Goal: Find specific page/section: Find specific page/section

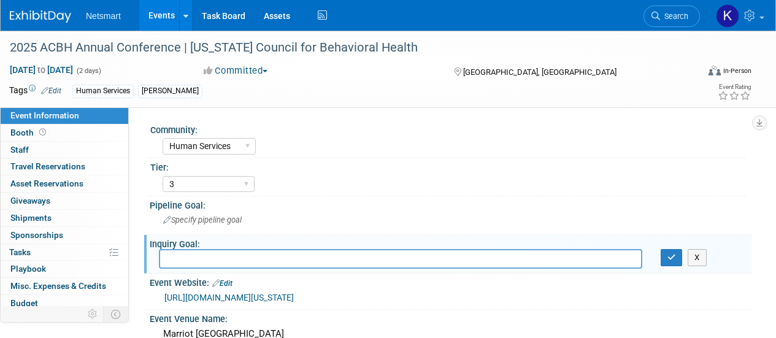
select select "Human Services"
select select "3"
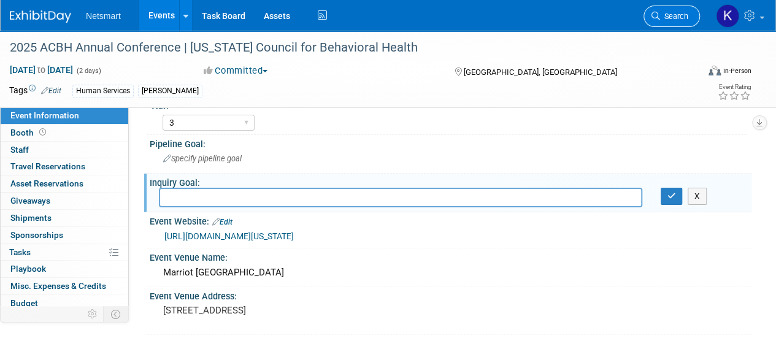
click at [666, 15] on span "Search" at bounding box center [674, 16] width 28 height 9
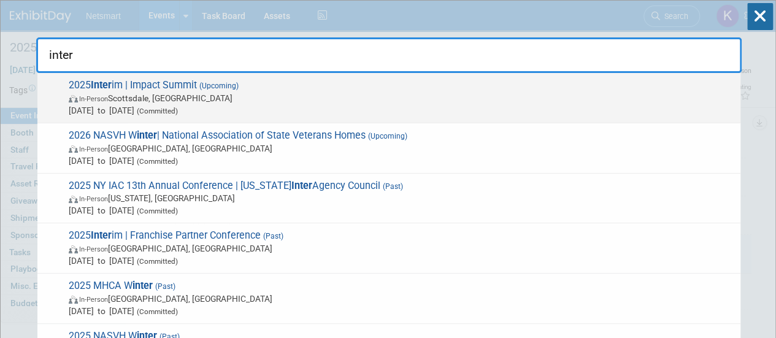
type input "inter"
click at [320, 101] on span "In-Person [GEOGRAPHIC_DATA], [GEOGRAPHIC_DATA]" at bounding box center [402, 98] width 666 height 12
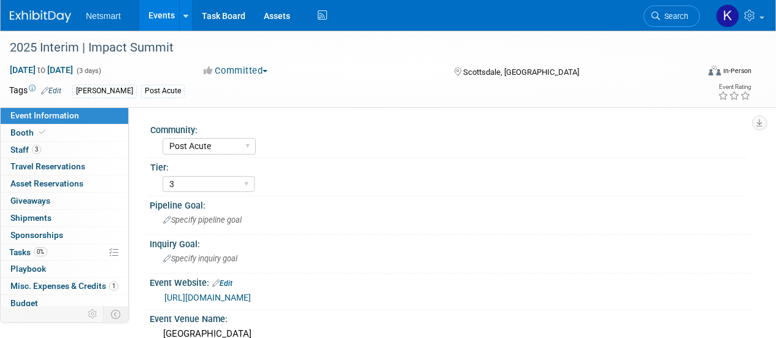
select select "Post Acute"
select select "3"
select select "No"
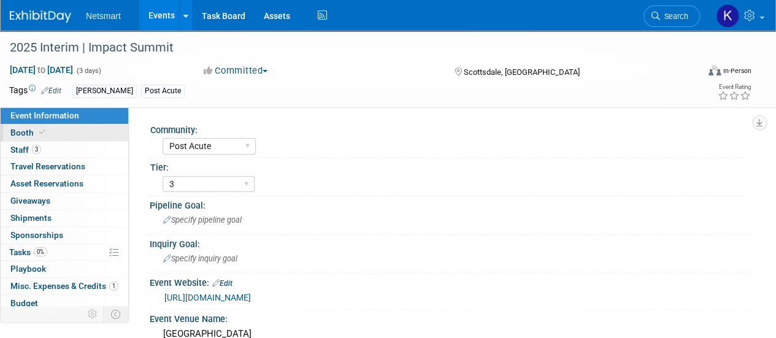
click at [69, 132] on link "Booth" at bounding box center [65, 133] width 128 height 17
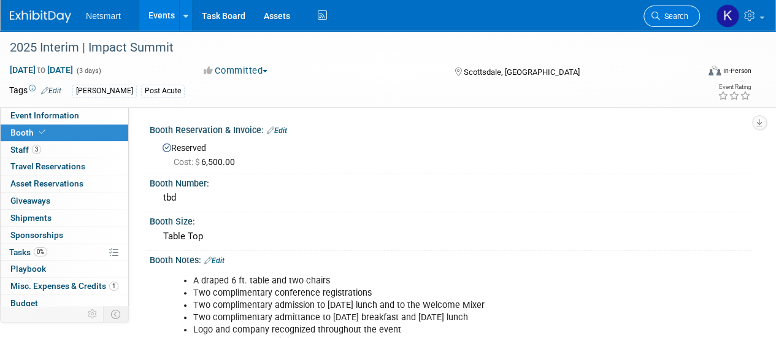
click at [679, 17] on span "Search" at bounding box center [674, 16] width 28 height 9
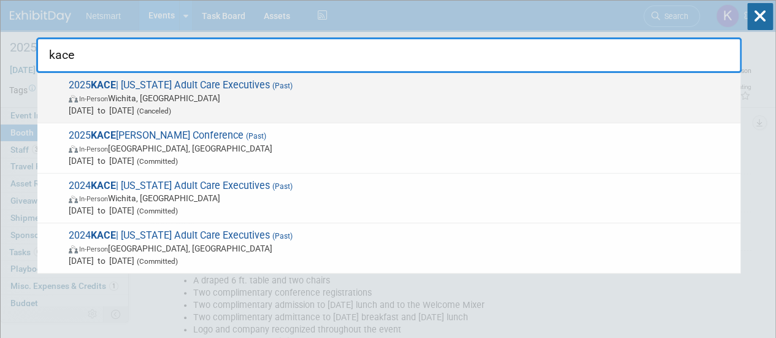
type input "kace"
click at [260, 92] on span "In-Person Wichita, KS" at bounding box center [402, 98] width 666 height 12
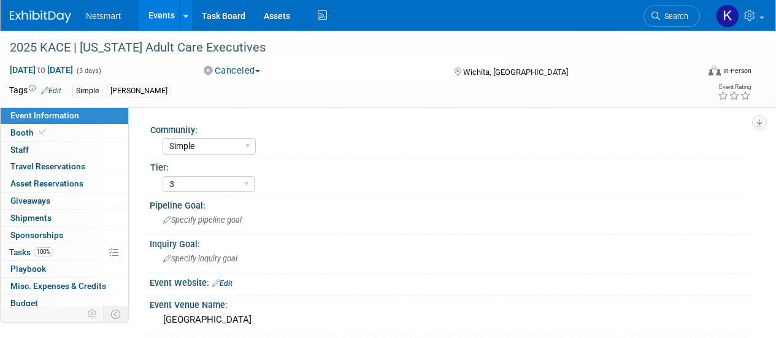
select select "Simple"
select select "3"
